Goal: Task Accomplishment & Management: Manage account settings

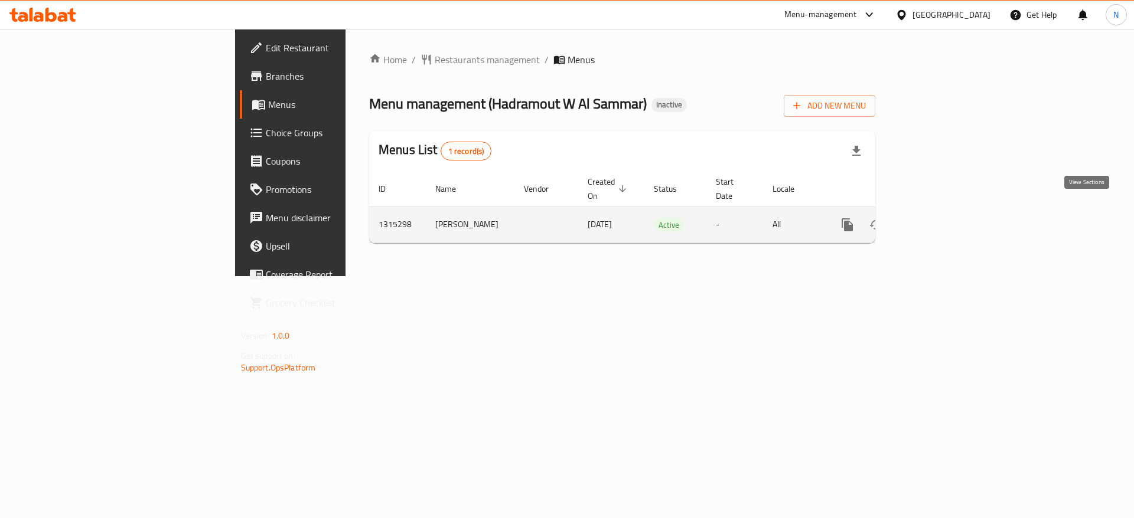
click at [939, 218] on icon "enhanced table" at bounding box center [932, 225] width 14 height 14
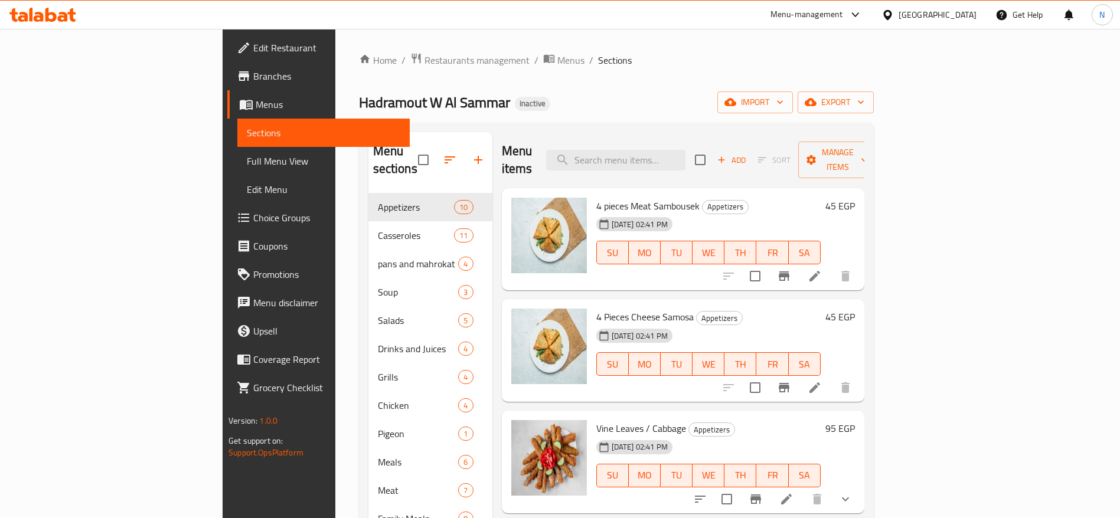
click at [247, 167] on span "Full Menu View" at bounding box center [324, 161] width 154 height 14
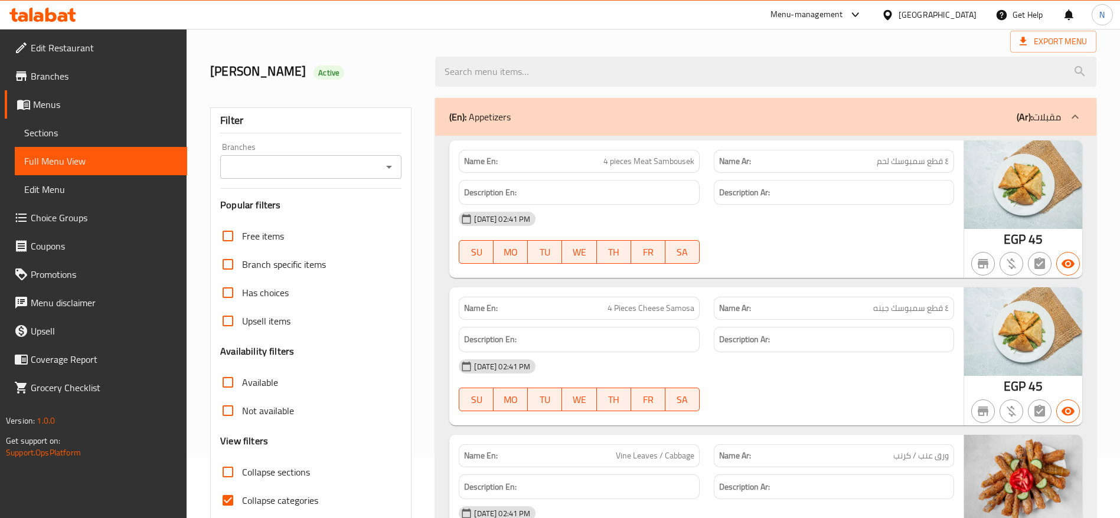
scroll to position [89, 0]
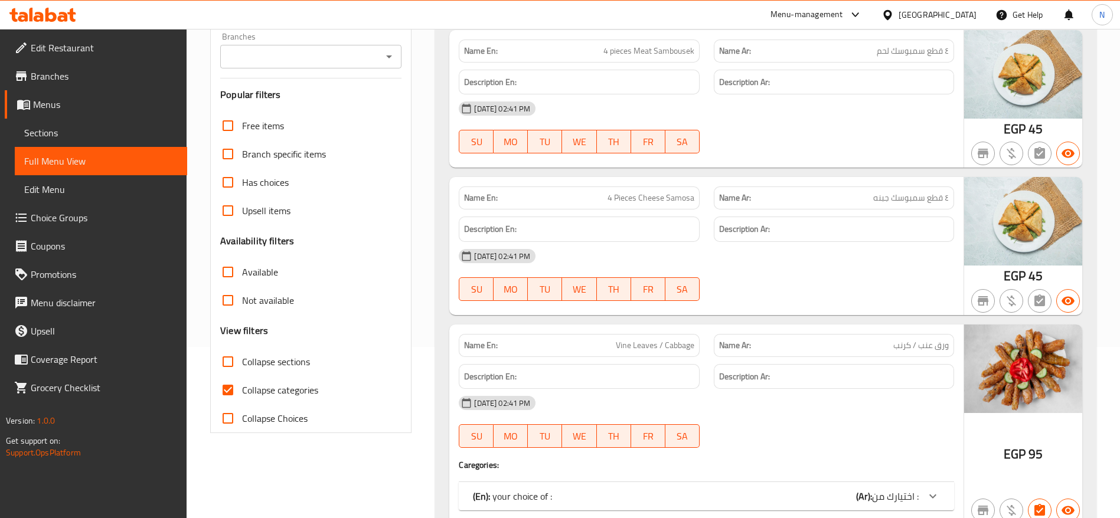
scroll to position [266, 0]
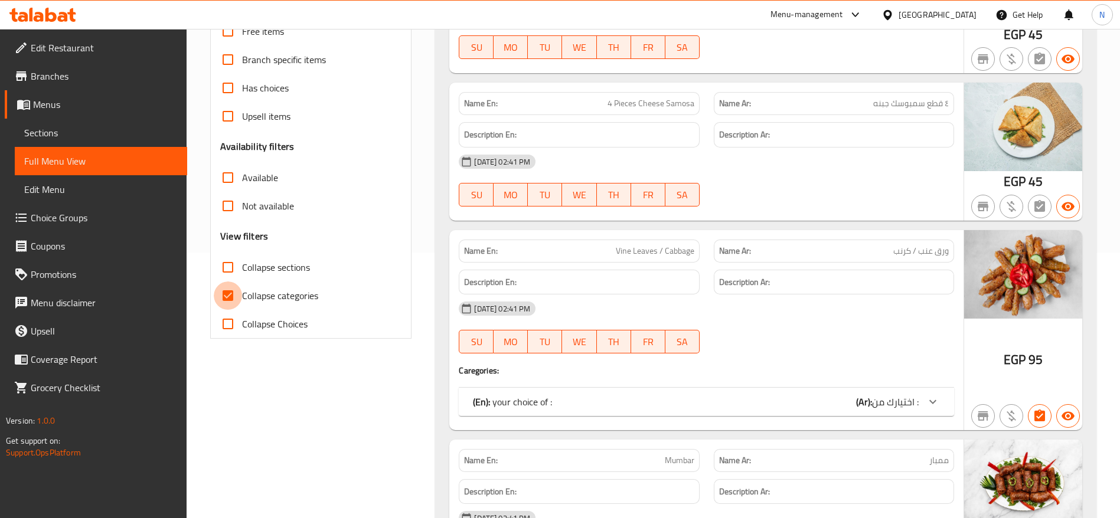
click at [223, 296] on input "Collapse categories" at bounding box center [228, 296] width 28 height 28
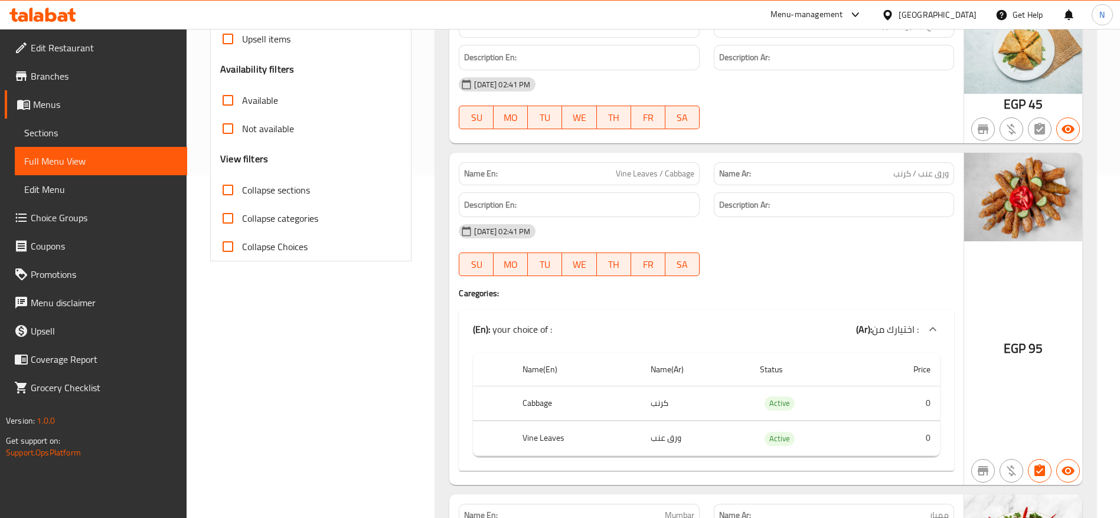
scroll to position [354, 0]
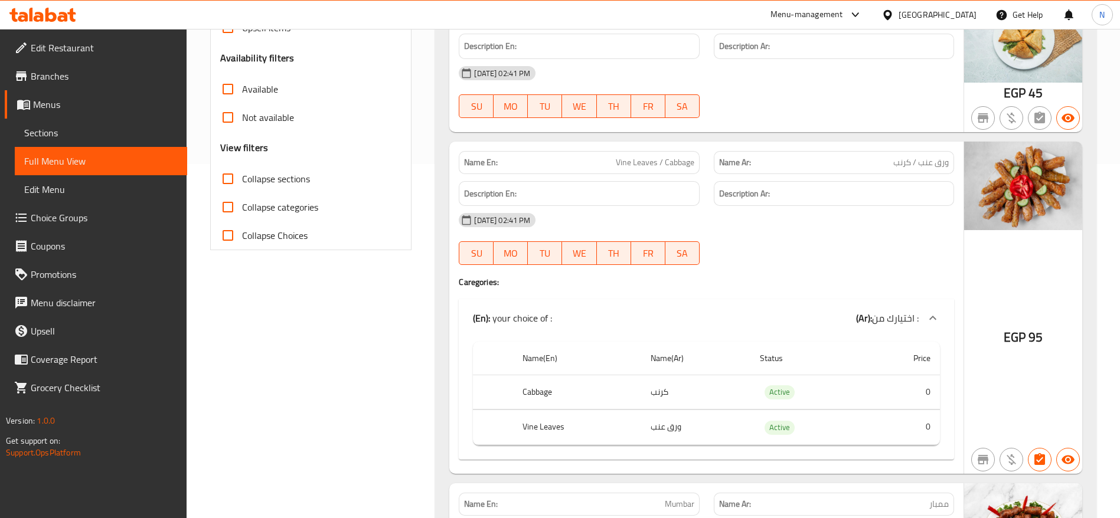
click at [230, 209] on input "Collapse categories" at bounding box center [228, 207] width 28 height 28
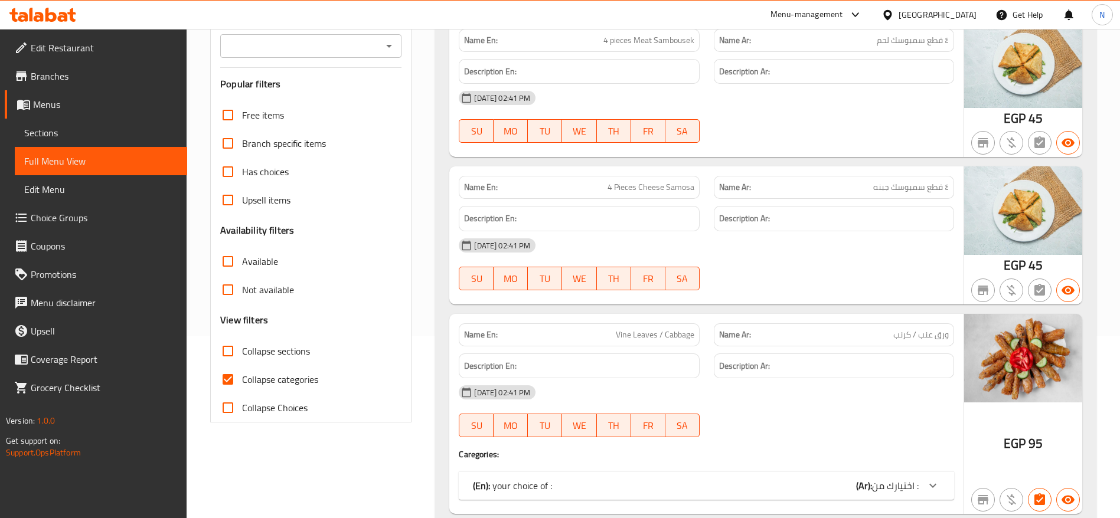
scroll to position [177, 0]
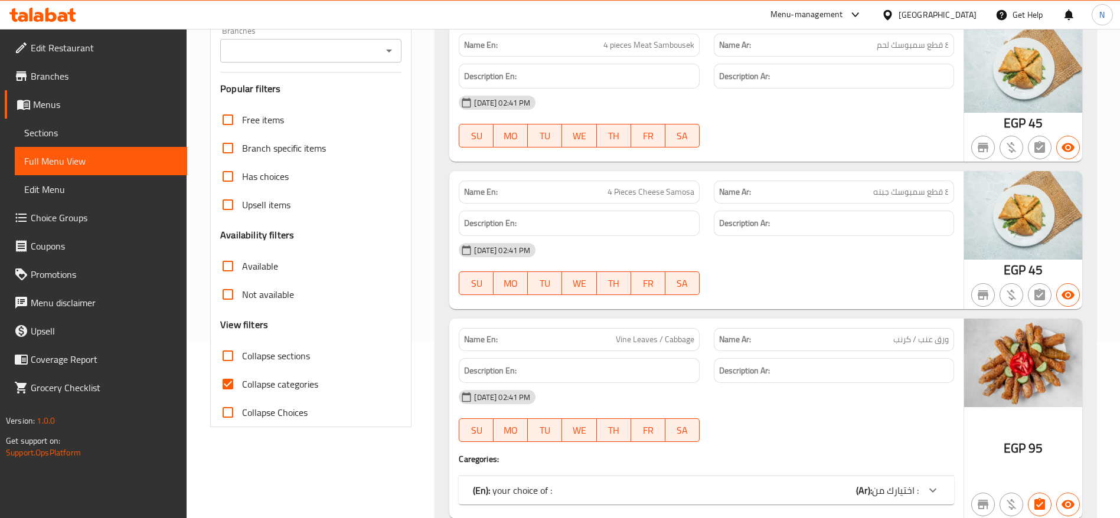
click at [230, 385] on input "Collapse categories" at bounding box center [228, 384] width 28 height 28
checkbox input "false"
click at [229, 409] on input "Collapse Choices" at bounding box center [228, 413] width 28 height 28
checkbox input "true"
click at [230, 387] on input "Collapse categories" at bounding box center [228, 384] width 28 height 28
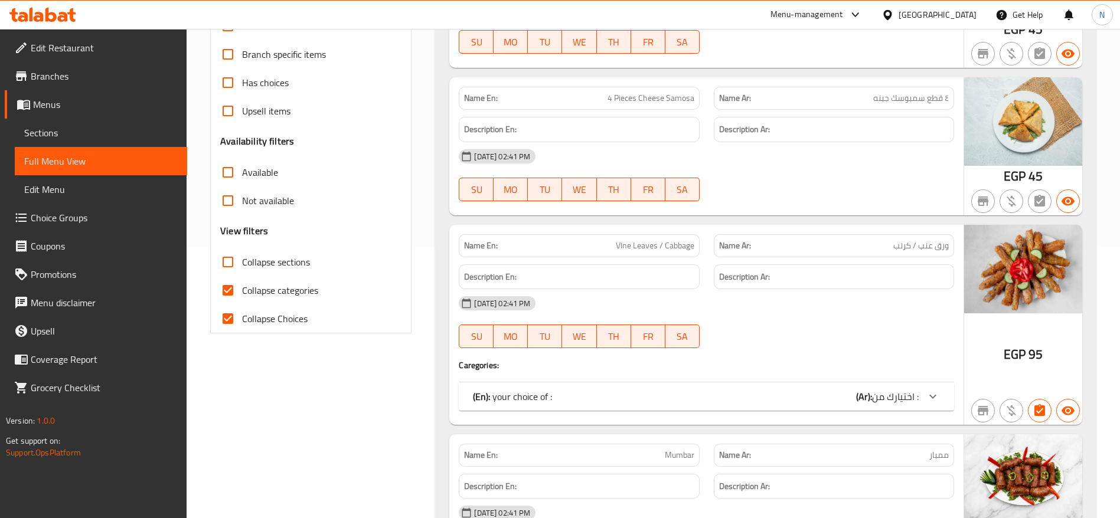
scroll to position [266, 0]
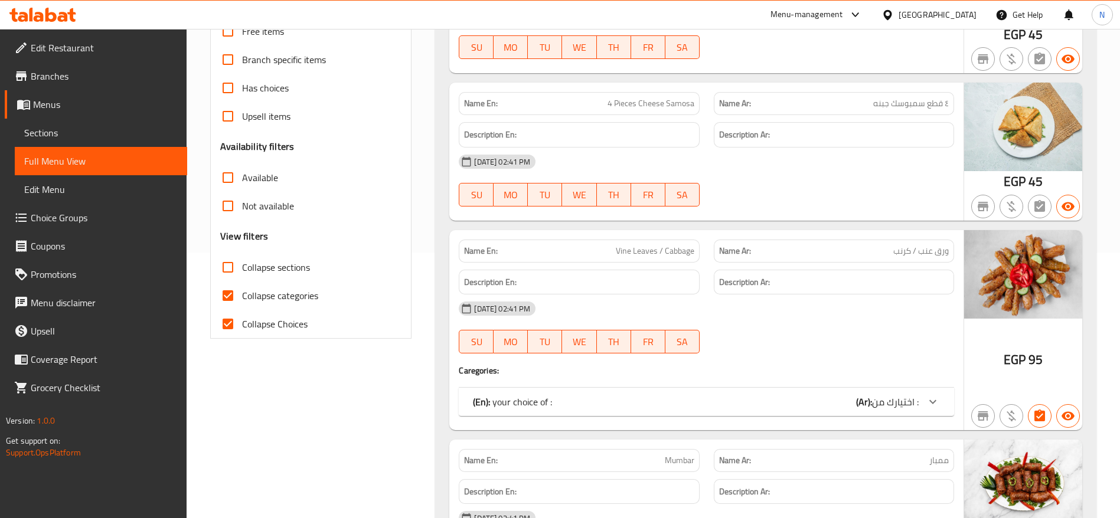
click at [224, 295] on input "Collapse categories" at bounding box center [228, 296] width 28 height 28
checkbox input "false"
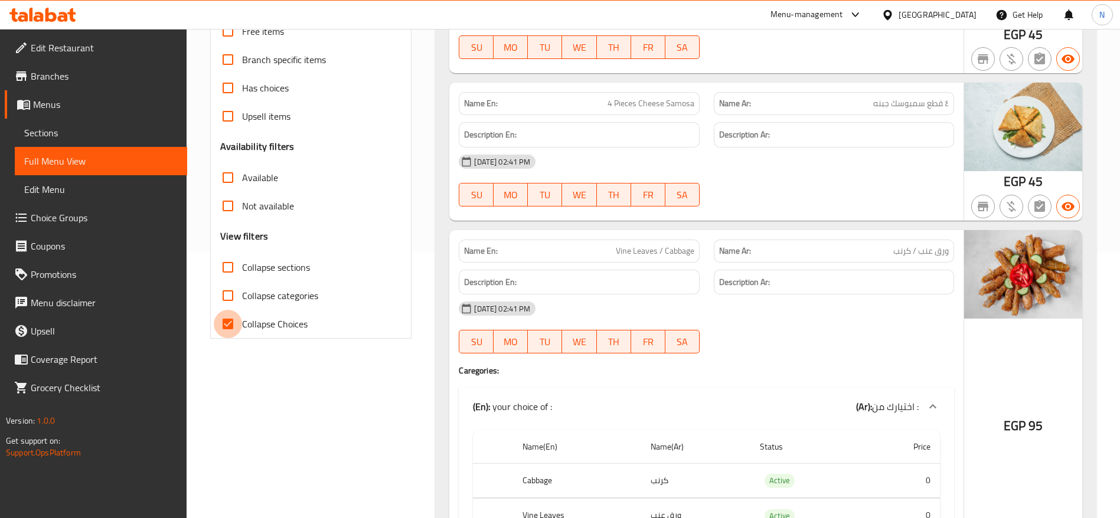
click at [227, 325] on input "Collapse Choices" at bounding box center [228, 324] width 28 height 28
checkbox input "false"
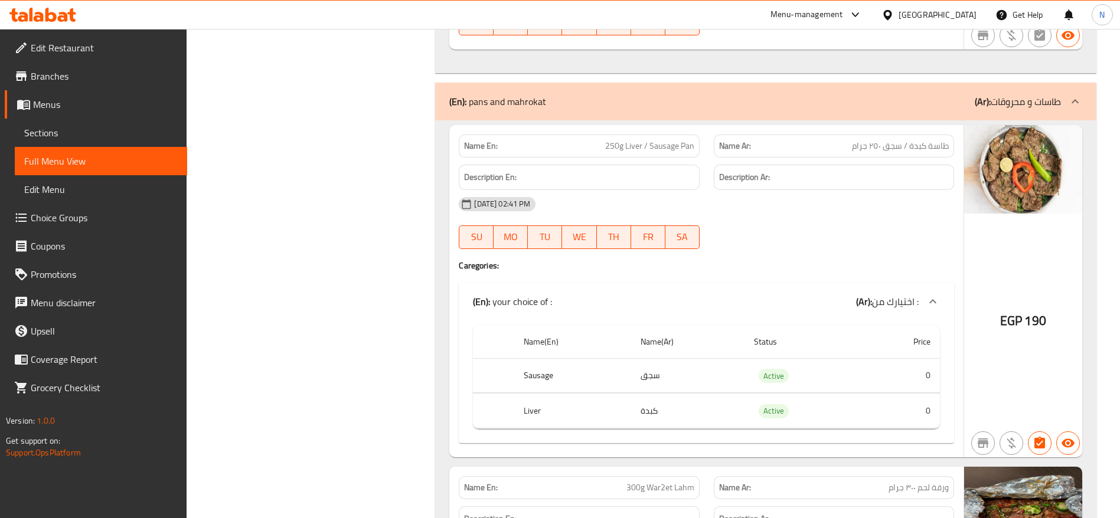
scroll to position [4116, 0]
